Goal: Find specific page/section: Find specific page/section

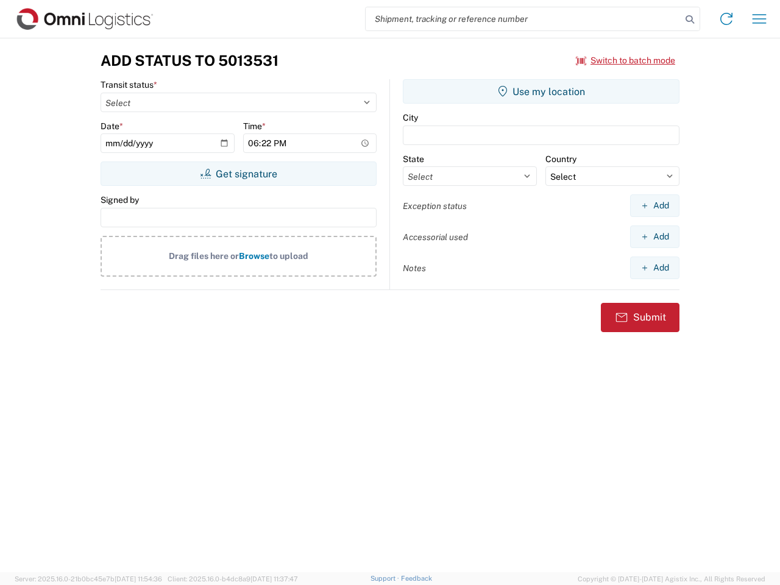
click at [523, 19] on input "search" at bounding box center [524, 18] width 316 height 23
click at [690, 19] on icon at bounding box center [689, 19] width 17 height 17
click at [726, 19] on icon at bounding box center [725, 18] width 19 height 19
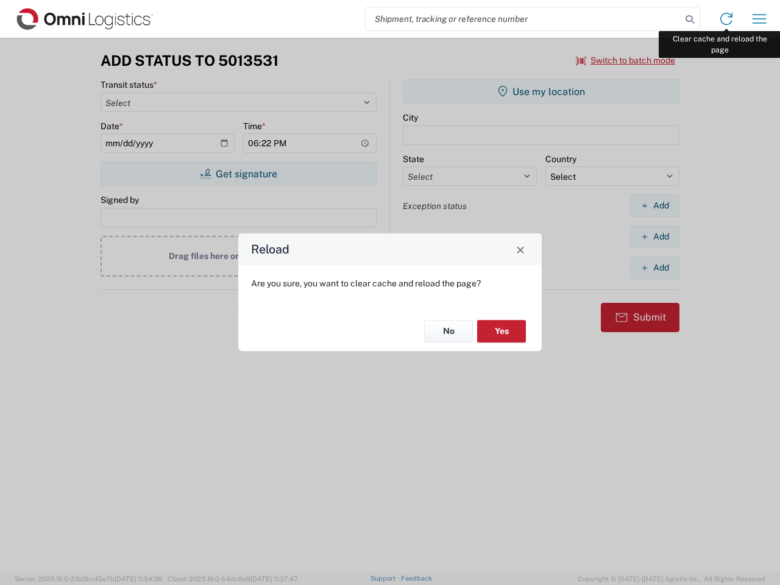
click at [759, 19] on div "Reload Are you sure, you want to clear cache and reload the page? No Yes" at bounding box center [390, 292] width 780 height 585
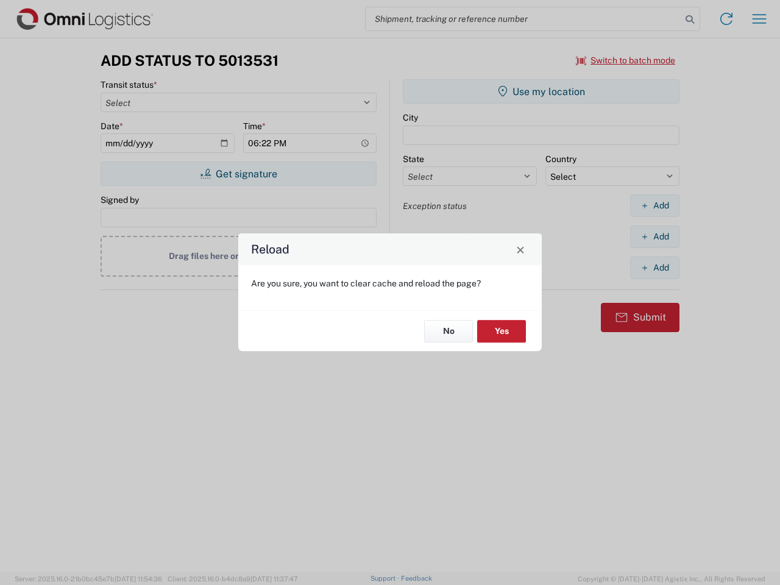
click at [626, 60] on div "Reload Are you sure, you want to clear cache and reload the page? No Yes" at bounding box center [390, 292] width 780 height 585
click at [238, 174] on div "Reload Are you sure, you want to clear cache and reload the page? No Yes" at bounding box center [390, 292] width 780 height 585
click at [541, 91] on div "Reload Are you sure, you want to clear cache and reload the page? No Yes" at bounding box center [390, 292] width 780 height 585
click at [654, 205] on div "Reload Are you sure, you want to clear cache and reload the page? No Yes" at bounding box center [390, 292] width 780 height 585
click at [654, 236] on div "Reload Are you sure, you want to clear cache and reload the page? No Yes" at bounding box center [390, 292] width 780 height 585
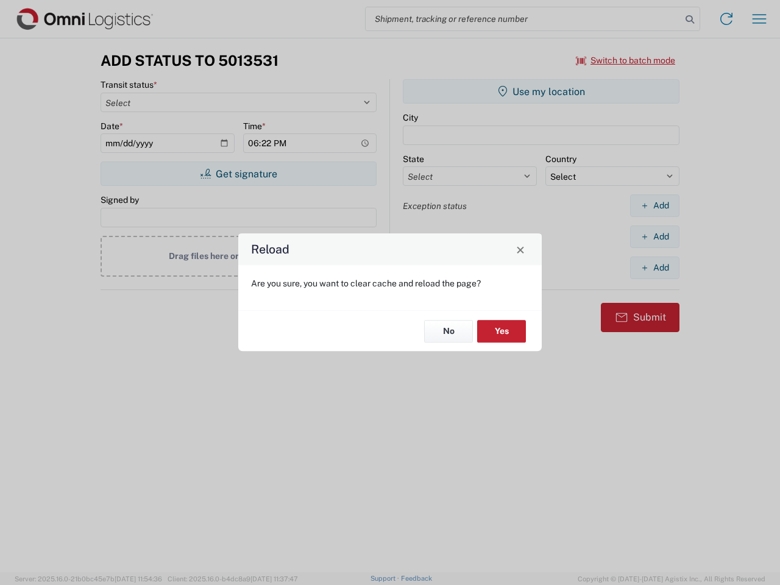
click at [654, 267] on div "Reload Are you sure, you want to clear cache and reload the page? No Yes" at bounding box center [390, 292] width 780 height 585
